Goal: Contribute content: Add original content to the website for others to see

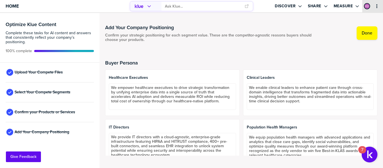
click at [378, 7] on icon "primary" at bounding box center [377, 6] width 4 height 4
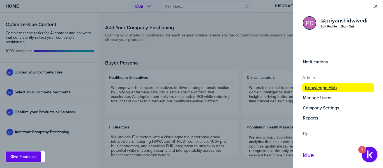
click at [329, 89] on label "Knowledge Hub" at bounding box center [321, 88] width 32 height 6
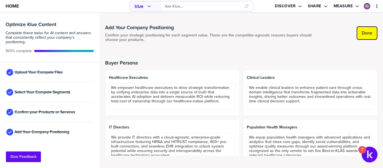
click at [368, 38] on button "Done" at bounding box center [367, 32] width 21 height 13
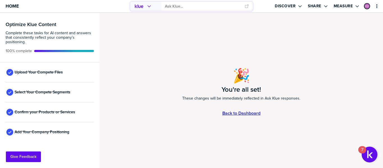
click at [247, 115] on link "Back to Dashboard" at bounding box center [241, 113] width 38 height 5
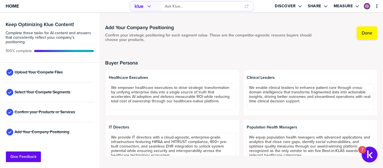
scroll to position [0, 0]
click at [379, 3] on button "primary" at bounding box center [377, 6] width 6 height 6
click at [172, 7] on input "primary" at bounding box center [203, 6] width 76 height 9
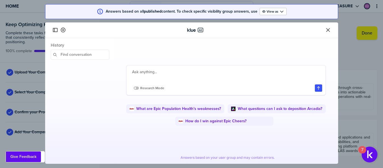
click at [135, 72] on textarea at bounding box center [227, 75] width 190 height 13
click at [325, 33] on button "Close" at bounding box center [328, 30] width 7 height 7
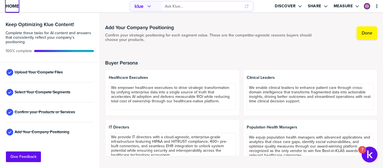
click at [12, 6] on span "Home" at bounding box center [12, 6] width 13 height 5
click at [11, 6] on span "Home" at bounding box center [12, 6] width 13 height 5
click at [48, 74] on span "Upload Your Compete Files" at bounding box center [39, 72] width 48 height 4
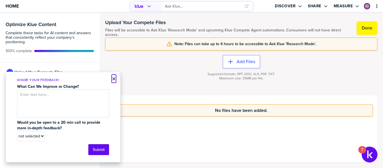
click at [113, 79] on button "×" at bounding box center [114, 78] width 4 height 7
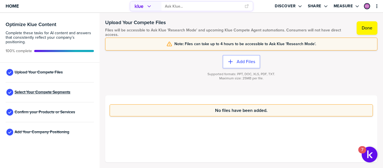
click at [54, 94] on span "Select Your Compete Segments" at bounding box center [43, 92] width 56 height 4
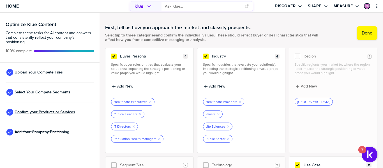
click at [66, 112] on span "Confirm your Products or Services" at bounding box center [45, 112] width 61 height 4
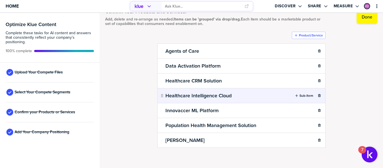
scroll to position [18, 0]
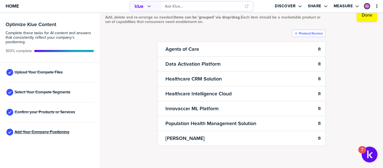
click at [56, 133] on span "Add Your Company Positioning" at bounding box center [42, 132] width 55 height 4
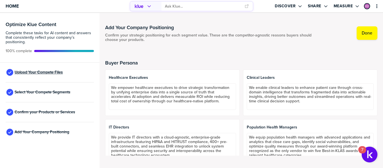
click at [36, 75] on span "Upload Your Compete Files" at bounding box center [39, 72] width 48 height 4
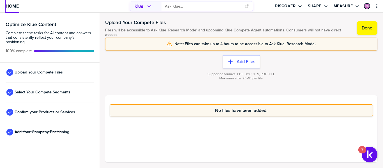
click at [16, 6] on span "Home" at bounding box center [12, 6] width 13 height 5
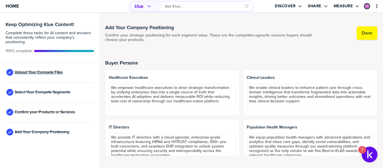
click at [56, 74] on span "Upload Your Compete Files" at bounding box center [39, 72] width 48 height 4
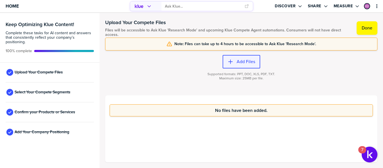
click at [245, 63] on label "Add Files" at bounding box center [246, 62] width 19 height 6
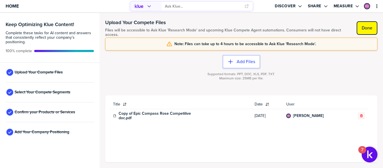
click at [367, 26] on label "Done" at bounding box center [367, 28] width 11 height 6
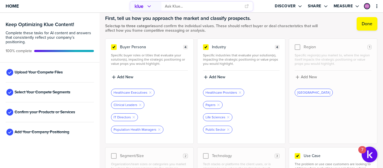
scroll to position [10, 0]
click at [37, 73] on span "Upload Your Compete Files" at bounding box center [39, 72] width 48 height 4
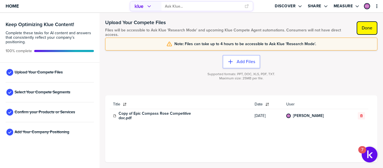
click at [362, 29] on label "Done" at bounding box center [367, 28] width 11 height 6
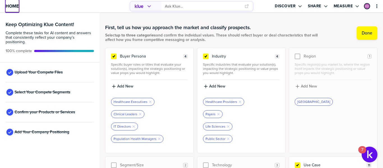
click at [16, 5] on span "Home" at bounding box center [12, 6] width 13 height 5
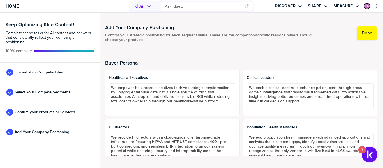
click at [52, 75] on span "Upload Your Compete Files" at bounding box center [39, 72] width 48 height 4
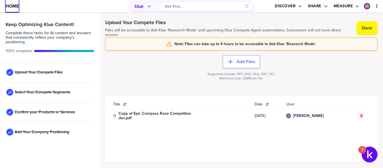
click at [14, 4] on span "Home" at bounding box center [12, 6] width 13 height 5
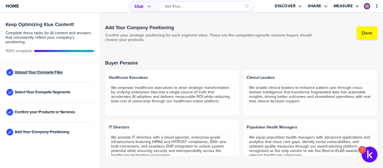
click at [46, 73] on span "Upload Your Compete Files" at bounding box center [39, 72] width 48 height 4
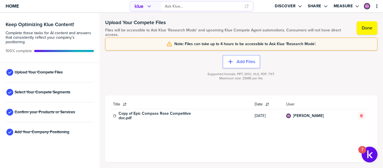
click at [336, 128] on div "Title Date User Copy of Epic Compass Rose Competitive doc.pdf [DATE] [PERSON_NA…" at bounding box center [241, 116] width 263 height 32
click at [362, 115] on icon "button" at bounding box center [361, 115] width 3 height 3
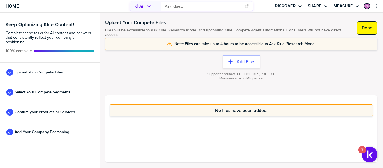
click at [371, 27] on label "Done" at bounding box center [367, 28] width 11 height 6
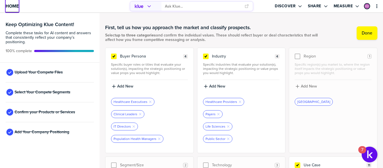
click at [15, 4] on span "Home" at bounding box center [12, 6] width 13 height 5
